Goal: Task Accomplishment & Management: Manage account settings

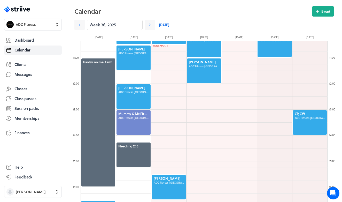
scroll to position [620, 247]
click at [26, 5] on div ".st0{fill:#006BFF;} .st1{fill:#0A121C;} .st2{fill:url(#SVGID_1_);} .st3{fill:ur…" at bounding box center [33, 101] width 66 height 202
click at [25, 7] on icon ".st0{fill:#006BFF;} .st1{fill:#0A121C;} .st2{fill:url(#SVGID_1_);} .st3{fill:ur…" at bounding box center [17, 9] width 26 height 6
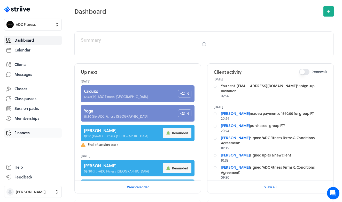
click at [29, 130] on span "Finances" at bounding box center [21, 132] width 15 height 5
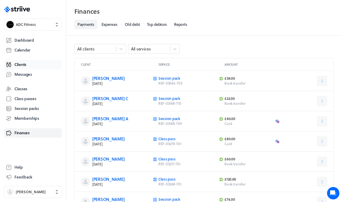
click at [22, 66] on span "Clients" at bounding box center [20, 64] width 12 height 5
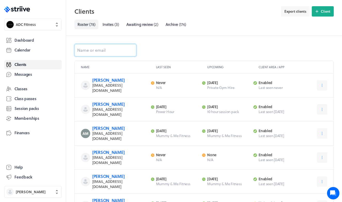
click at [101, 46] on input at bounding box center [105, 50] width 62 height 12
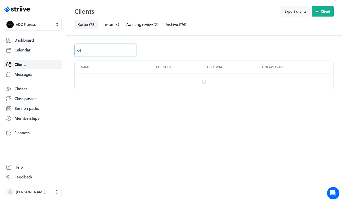
type input "oli"
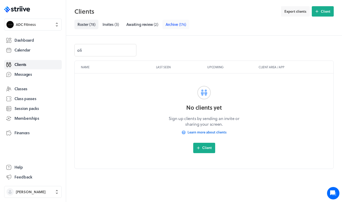
click at [175, 27] on span "Archive" at bounding box center [172, 24] width 12 height 6
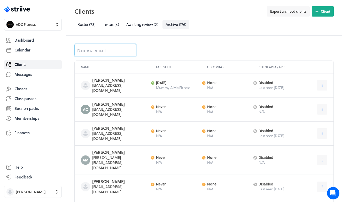
click at [99, 46] on input at bounding box center [105, 50] width 62 height 12
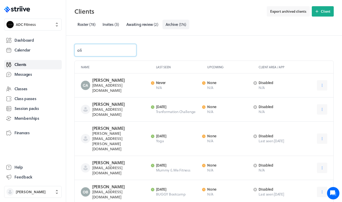
type input "oliv"
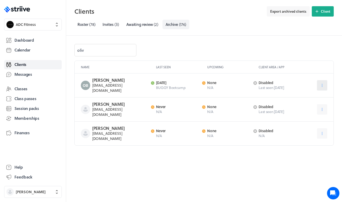
click at [324, 83] on icon at bounding box center [322, 85] width 5 height 5
click at [314, 95] on button "Restore" at bounding box center [309, 98] width 34 height 9
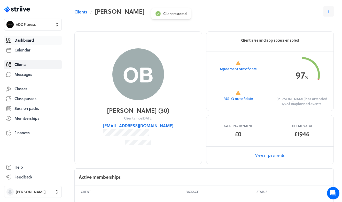
click at [33, 39] on span "Dashboard" at bounding box center [23, 39] width 19 height 5
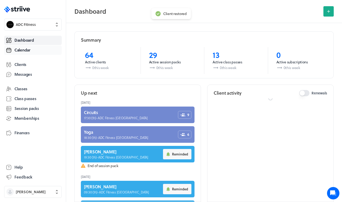
click at [30, 48] on span "Calendar" at bounding box center [22, 49] width 16 height 5
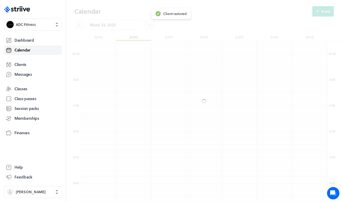
scroll to position [620, 247]
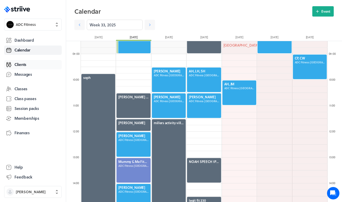
click at [19, 65] on span "Clients" at bounding box center [20, 64] width 12 height 5
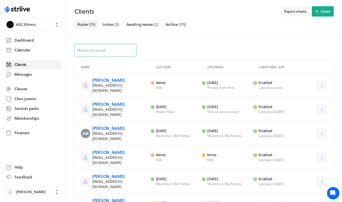
click at [113, 53] on input at bounding box center [105, 50] width 62 height 12
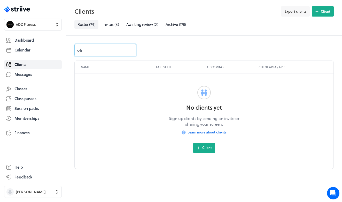
type input "oliv"
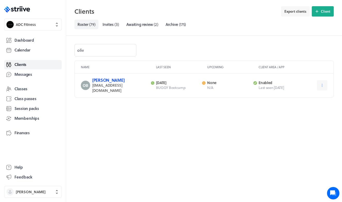
click at [108, 80] on link "[PERSON_NAME]" at bounding box center [108, 80] width 32 height 6
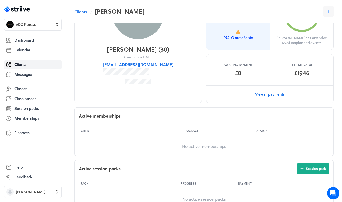
scroll to position [61, 0]
click at [233, 36] on p "PAR-Q out of date" at bounding box center [238, 37] width 29 height 5
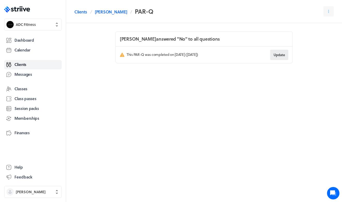
click at [283, 51] on button "Update" at bounding box center [279, 55] width 18 height 10
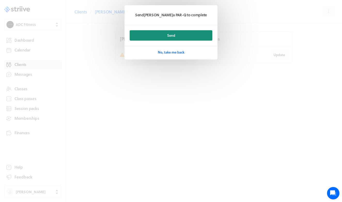
click at [189, 36] on button "Send" at bounding box center [171, 35] width 83 height 10
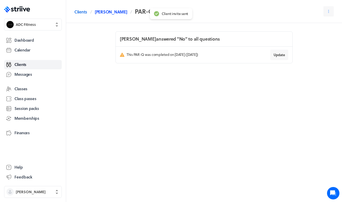
click at [111, 12] on link "[PERSON_NAME]" at bounding box center [111, 12] width 32 height 6
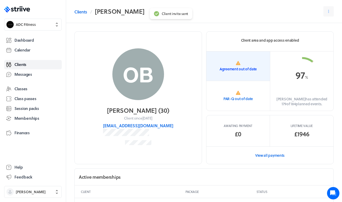
click at [224, 63] on link "Agreement out of date" at bounding box center [239, 66] width 64 height 30
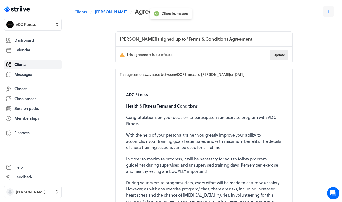
click at [284, 54] on span "Update" at bounding box center [279, 54] width 11 height 5
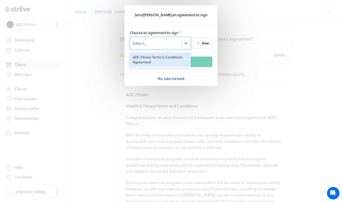
click at [173, 45] on div "Select..." at bounding box center [155, 43] width 51 height 7
click at [164, 60] on div "ADC Fitness Terms & Conditions Agreement" at bounding box center [160, 59] width 61 height 14
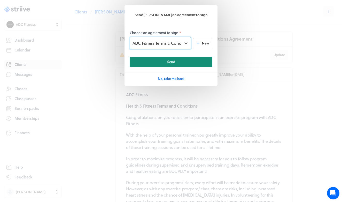
click at [165, 61] on button "Send" at bounding box center [171, 62] width 83 height 10
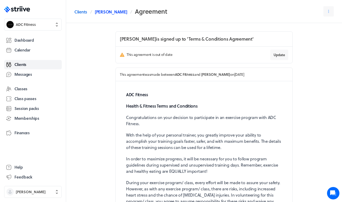
click at [112, 11] on link "[PERSON_NAME]" at bounding box center [111, 12] width 32 height 6
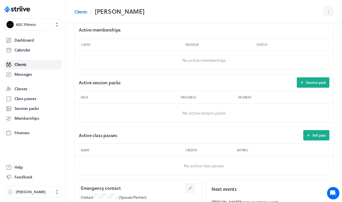
scroll to position [162, 0]
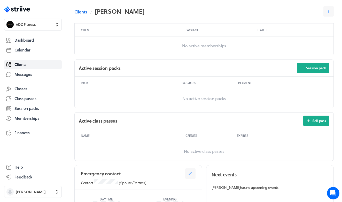
click at [307, 74] on div "Active session packs Session pack" at bounding box center [204, 68] width 259 height 17
click at [308, 70] on button "Session pack" at bounding box center [313, 68] width 33 height 10
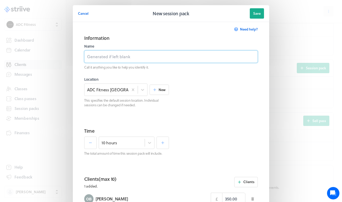
click at [149, 61] on input at bounding box center [171, 56] width 174 height 12
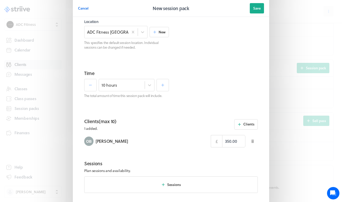
scroll to position [70, 0]
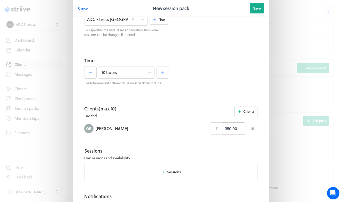
type input "gym hire"
drag, startPoint x: 232, startPoint y: 128, endPoint x: 210, endPoint y: 123, distance: 23.0
click at [210, 124] on div "[PERSON_NAME] £ 350.00" at bounding box center [171, 128] width 174 height 12
type input "65.00"
click at [213, 92] on section "Time 10 hours The total amount of time this session pack will include." at bounding box center [171, 77] width 186 height 48
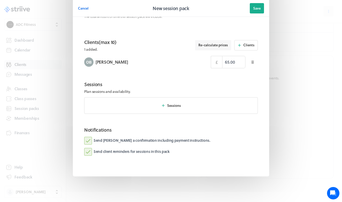
scroll to position [136, 0]
click at [89, 139] on label "Send [PERSON_NAME] a confirmation including payment instructions." at bounding box center [147, 141] width 126 height 8
click at [0, 0] on input "Send [PERSON_NAME] a confirmation including payment instructions." at bounding box center [0, 0] width 0 height 0
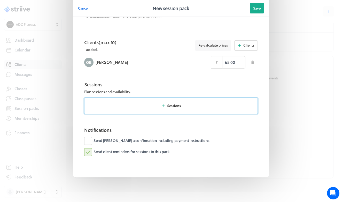
click at [182, 104] on button "Sessions" at bounding box center [171, 105] width 174 height 17
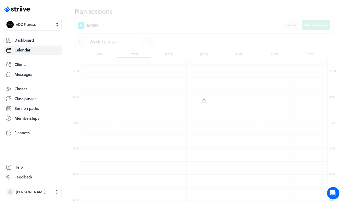
scroll to position [620, 247]
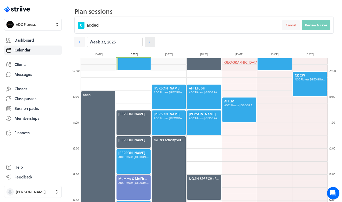
click at [149, 41] on icon at bounding box center [149, 41] width 5 height 5
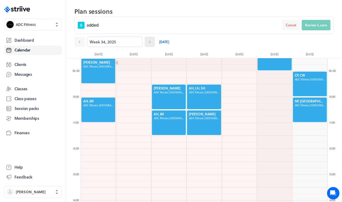
click at [149, 41] on icon at bounding box center [150, 42] width 2 height 3
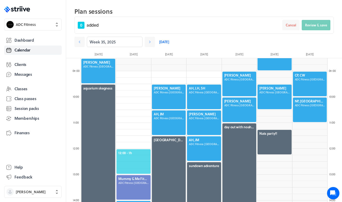
click at [135, 153] on span "12:00 - 1h" at bounding box center [133, 152] width 30 height 5
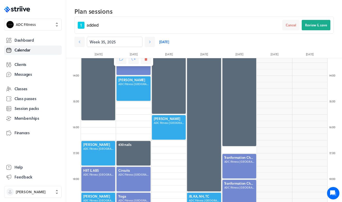
scroll to position [345, 0]
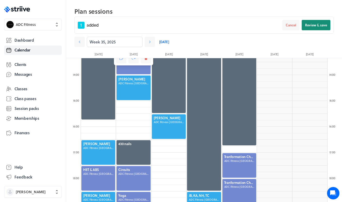
click at [315, 24] on span "Review & save" at bounding box center [316, 25] width 22 height 5
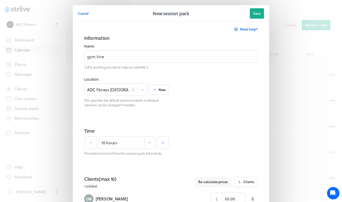
scroll to position [154, 0]
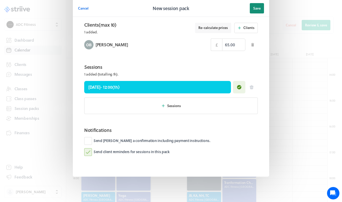
click at [261, 8] on span "Save" at bounding box center [256, 8] width 7 height 5
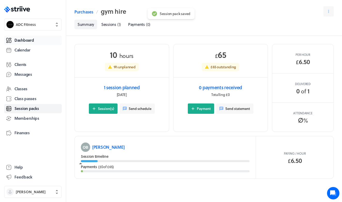
click at [27, 42] on span "Dashboard" at bounding box center [23, 39] width 19 height 5
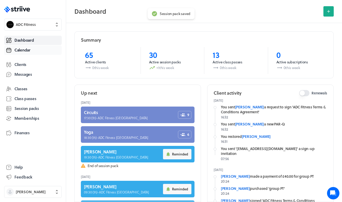
click at [32, 53] on link "Calendar" at bounding box center [33, 49] width 58 height 9
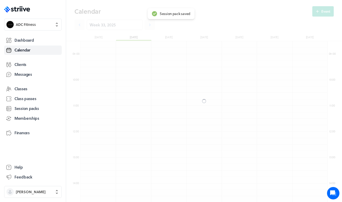
scroll to position [620, 247]
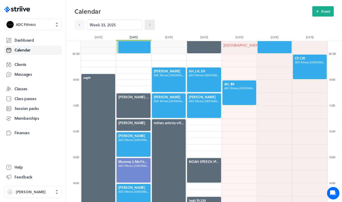
click at [150, 24] on icon at bounding box center [149, 24] width 5 height 5
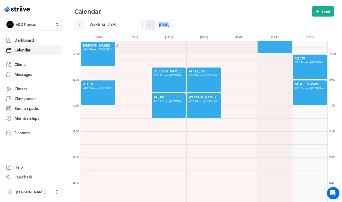
click at [150, 24] on icon at bounding box center [149, 24] width 5 height 5
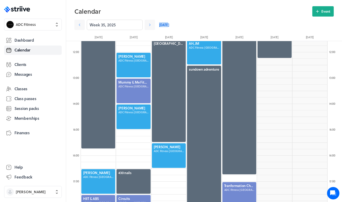
scroll to position [301, 0]
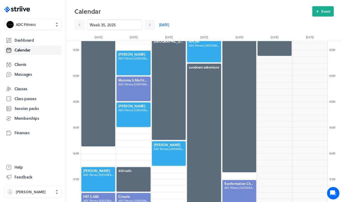
click at [196, 126] on div at bounding box center [204, 140] width 35 height 155
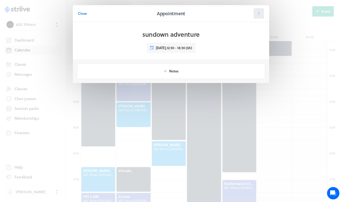
click at [261, 13] on icon at bounding box center [259, 13] width 5 height 5
click at [242, 35] on span "Reschedule" at bounding box center [247, 35] width 18 height 5
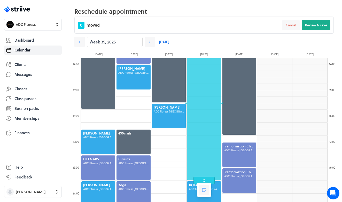
scroll to position [357, 0]
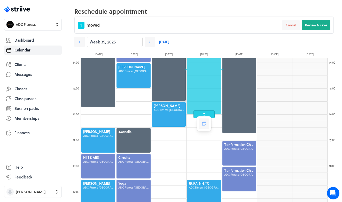
drag, startPoint x: 202, startPoint y: 179, endPoint x: 201, endPoint y: 118, distance: 61.0
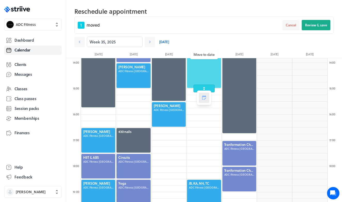
drag, startPoint x: 206, startPoint y: 60, endPoint x: 205, endPoint y: 103, distance: 42.9
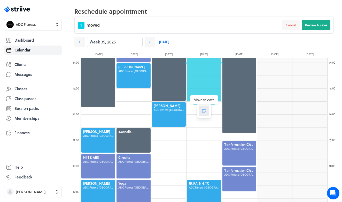
click at [209, 114] on button at bounding box center [204, 110] width 10 height 10
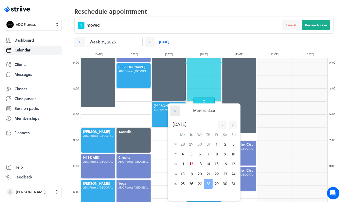
click at [174, 113] on icon at bounding box center [175, 110] width 5 height 5
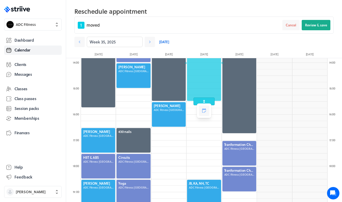
click at [193, 105] on div at bounding box center [204, 11] width 35 height 620
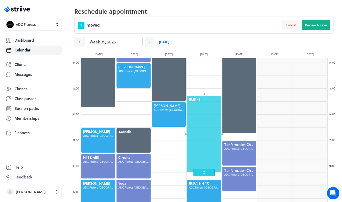
drag, startPoint x: 208, startPoint y: 76, endPoint x: 207, endPoint y: 150, distance: 74.7
click at [207, 150] on div at bounding box center [204, 133] width 35 height 77
click at [319, 26] on span "Review & save" at bounding box center [316, 25] width 22 height 5
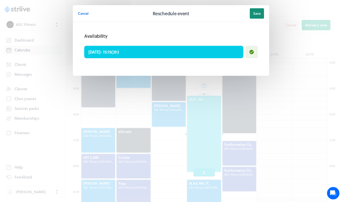
click at [252, 9] on button "Save" at bounding box center [257, 13] width 14 height 10
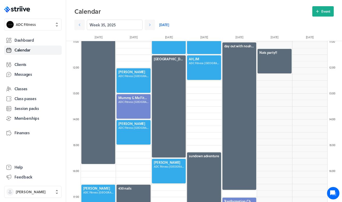
scroll to position [281, 0]
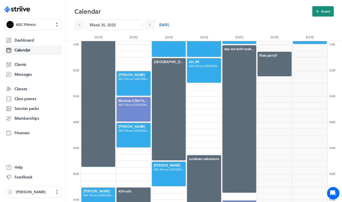
click at [323, 13] on span "Event" at bounding box center [326, 11] width 9 height 5
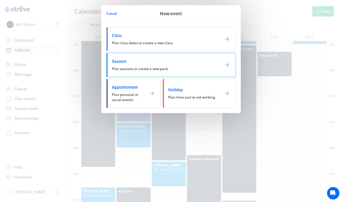
click at [173, 60] on span "Session" at bounding box center [164, 61] width 104 height 6
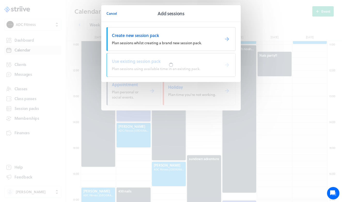
click at [173, 60] on div at bounding box center [171, 64] width 129 height 23
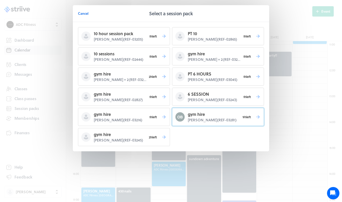
click at [191, 118] on p "[PERSON_NAME] ( REF-03281 )" at bounding box center [214, 119] width 52 height 5
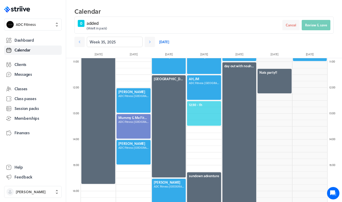
click at [199, 101] on div "12:30 - 1h" at bounding box center [204, 114] width 35 height 26
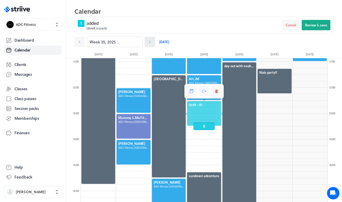
click at [150, 42] on icon at bounding box center [149, 41] width 5 height 5
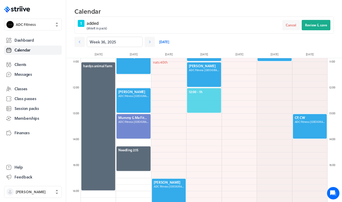
click at [195, 89] on div "12:00 - 1h" at bounding box center [204, 101] width 35 height 26
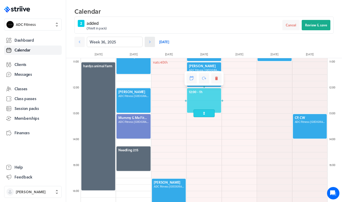
click at [149, 43] on icon at bounding box center [150, 42] width 2 height 3
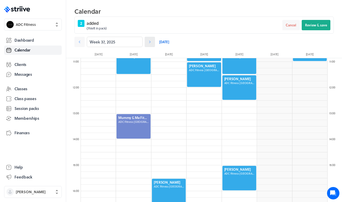
click at [150, 43] on icon at bounding box center [149, 41] width 5 height 5
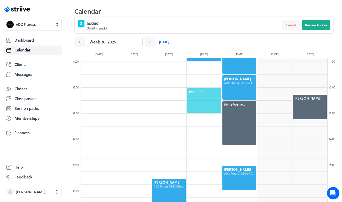
click at [195, 93] on span "12:00 - 1h" at bounding box center [204, 91] width 30 height 5
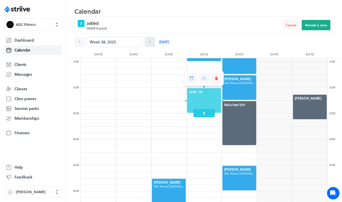
click at [150, 41] on icon at bounding box center [150, 42] width 2 height 3
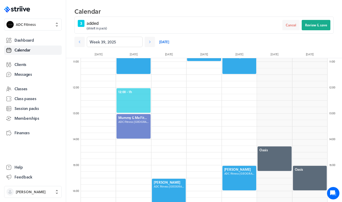
click at [136, 90] on span "12:00 - 1h" at bounding box center [133, 91] width 30 height 5
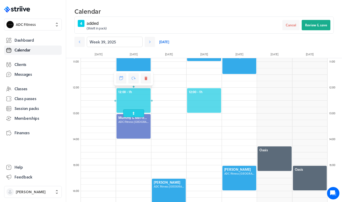
click at [201, 92] on span "12:00 - 1h" at bounding box center [204, 91] width 30 height 5
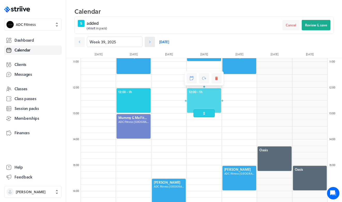
click at [152, 41] on icon at bounding box center [149, 41] width 5 height 5
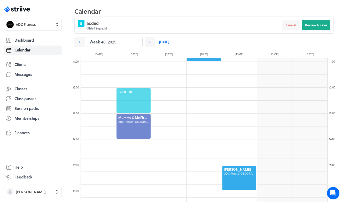
click at [141, 91] on span "12:00 - 1h" at bounding box center [133, 91] width 30 height 5
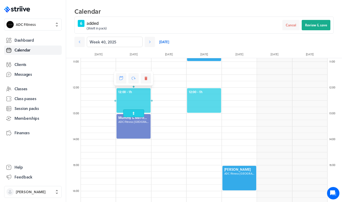
click at [201, 92] on span "12:00 - 1h" at bounding box center [204, 91] width 30 height 5
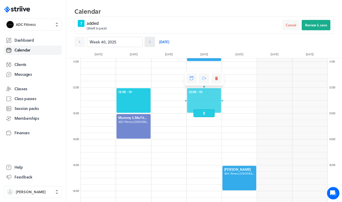
click at [150, 41] on icon at bounding box center [150, 42] width 2 height 3
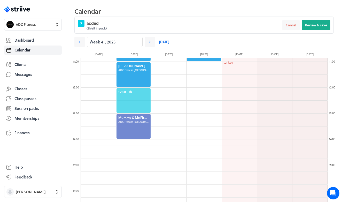
click at [134, 89] on div "12:00 - 1h" at bounding box center [133, 101] width 35 height 26
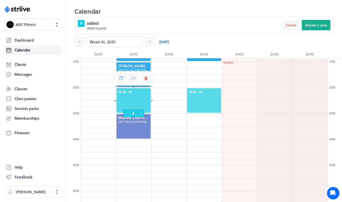
click at [200, 89] on span "12:00 - 1h" at bounding box center [204, 91] width 30 height 5
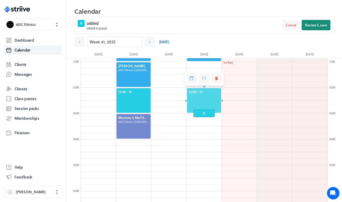
click at [309, 27] on span "Review & save" at bounding box center [316, 25] width 22 height 5
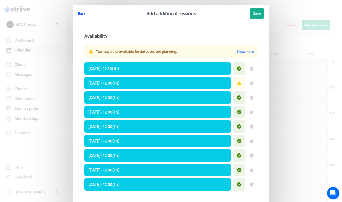
click at [82, 13] on span "Back" at bounding box center [81, 13] width 7 height 5
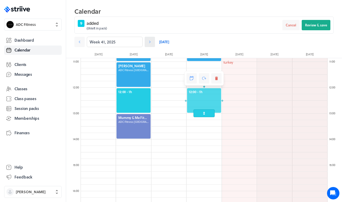
click at [148, 42] on icon at bounding box center [149, 41] width 5 height 5
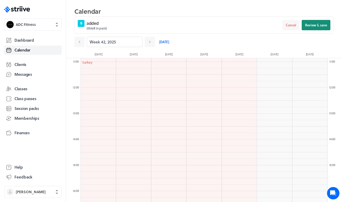
click at [319, 25] on span "Review & save" at bounding box center [316, 25] width 22 height 5
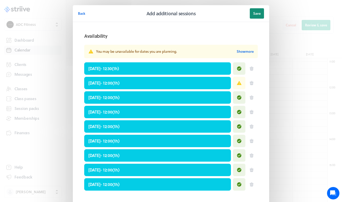
click at [260, 13] on span "Save" at bounding box center [256, 13] width 7 height 5
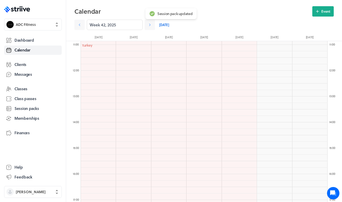
click at [169, 26] on div "Week 42, 2025 [DATE]" at bounding box center [167, 25] width 187 height 10
click at [165, 26] on link "[DATE]" at bounding box center [164, 25] width 10 height 10
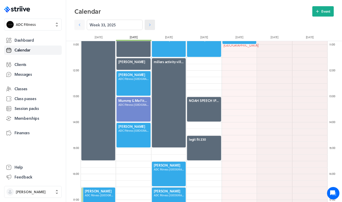
click at [148, 26] on icon at bounding box center [149, 24] width 5 height 5
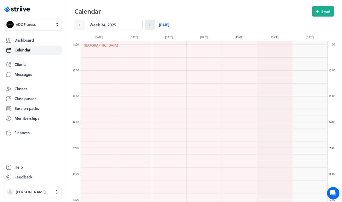
click at [148, 26] on icon at bounding box center [149, 24] width 5 height 5
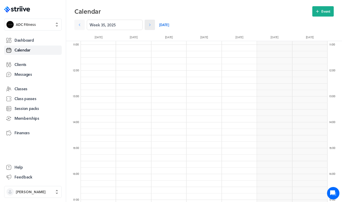
click at [148, 26] on icon at bounding box center [149, 24] width 5 height 5
click at [148, 25] on icon at bounding box center [149, 24] width 5 height 5
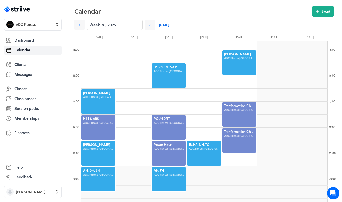
scroll to position [386, 0]
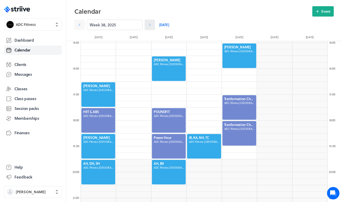
click at [151, 26] on icon at bounding box center [149, 24] width 5 height 5
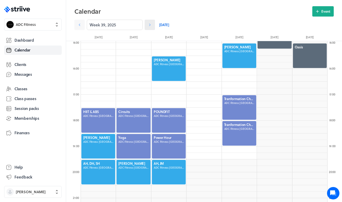
click at [151, 26] on icon at bounding box center [149, 24] width 5 height 5
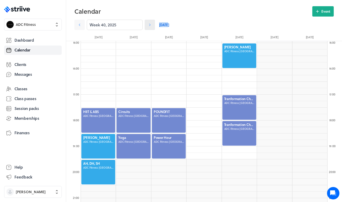
click at [151, 26] on icon at bounding box center [149, 24] width 5 height 5
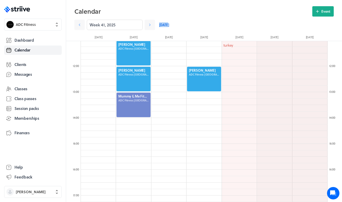
scroll to position [276, 0]
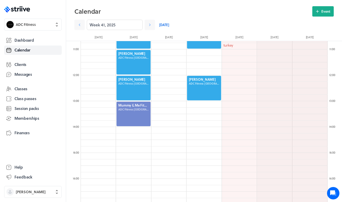
click at [211, 85] on div at bounding box center [204, 88] width 35 height 26
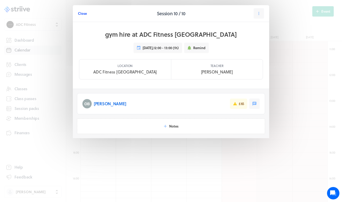
click at [83, 14] on span "Close" at bounding box center [82, 13] width 9 height 5
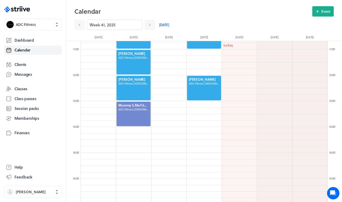
click at [126, 87] on div at bounding box center [133, 88] width 35 height 26
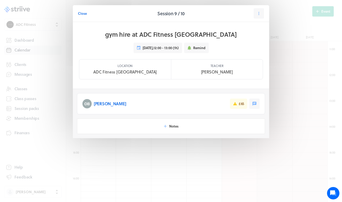
click at [253, 18] on header "Close Session 9 / 10" at bounding box center [171, 13] width 196 height 17
click at [256, 16] on button at bounding box center [259, 13] width 10 height 10
click at [242, 53] on span "Manage pack" at bounding box center [248, 54] width 21 height 5
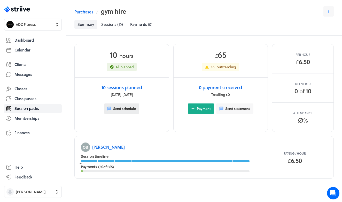
click at [120, 107] on span "Send schedule" at bounding box center [124, 108] width 23 height 5
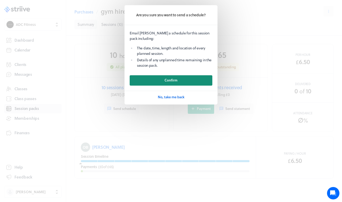
click at [181, 79] on button "Confirm" at bounding box center [171, 80] width 83 height 10
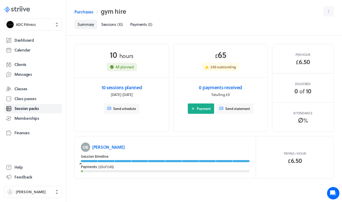
click at [26, 9] on icon ".st0{fill:#006BFF;} .st1{fill:#0A121C;} .st2{fill:url(#SVGID_1_);} .st3{fill:ur…" at bounding box center [17, 9] width 26 height 6
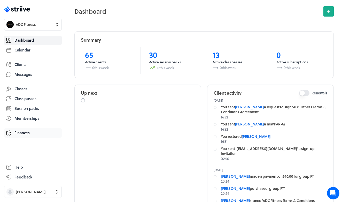
click at [28, 132] on span "Finances" at bounding box center [21, 132] width 15 height 5
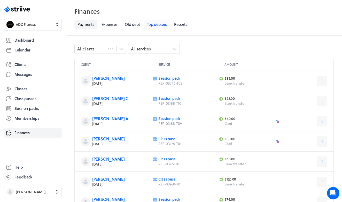
click at [155, 28] on link "Top debtors" at bounding box center [157, 25] width 26 height 10
